Goal: Information Seeking & Learning: Learn about a topic

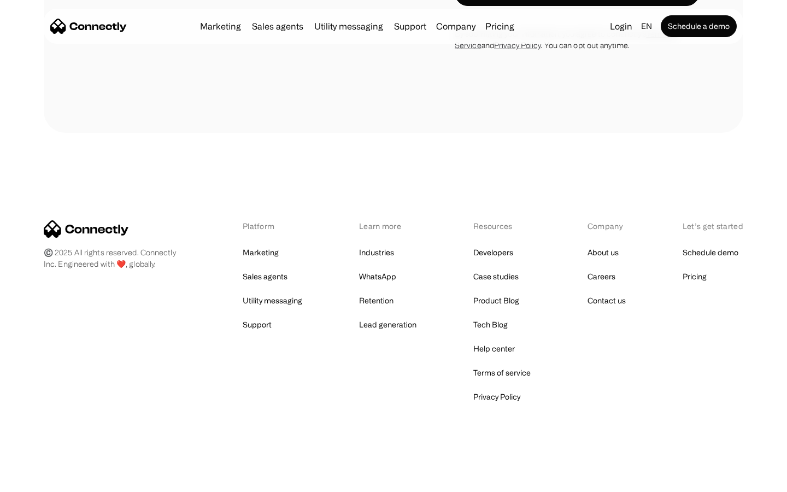
scroll to position [1602, 0]
